Goal: Complete application form

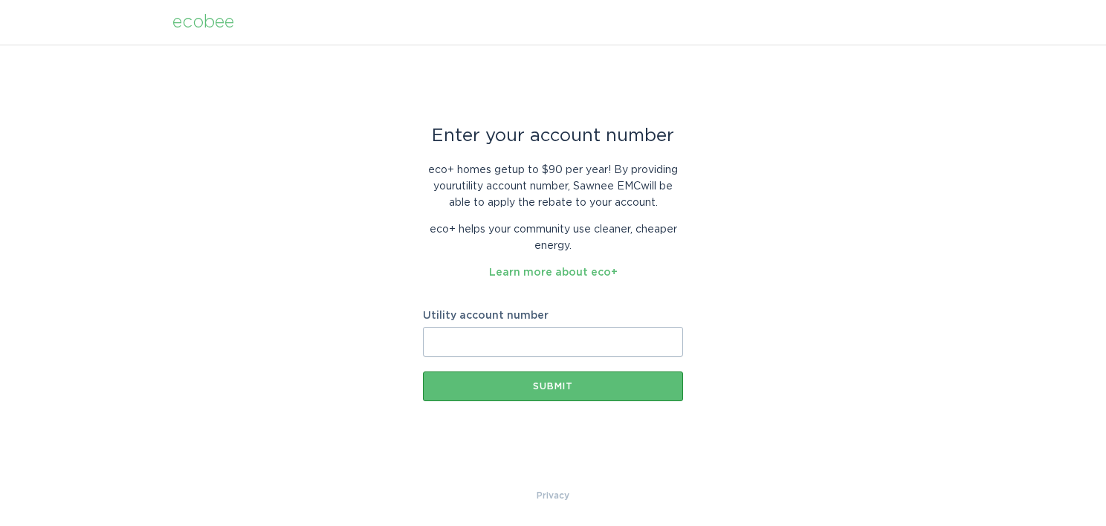
click at [488, 335] on input "Utility account number" at bounding box center [553, 342] width 260 height 30
paste input "2427135001"
type input "2427135001"
click at [545, 386] on div "Submit" at bounding box center [552, 386] width 245 height 9
